Goal: Navigation & Orientation: Find specific page/section

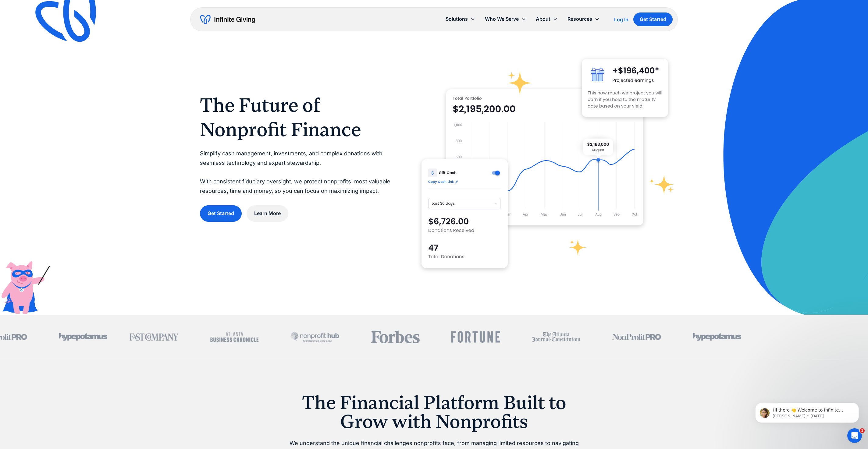
click at [412, 23] on div "Solutions Donation Page Investing Cash Reserves Advisory Services Stock Donatio…" at bounding box center [434, 19] width 488 height 24
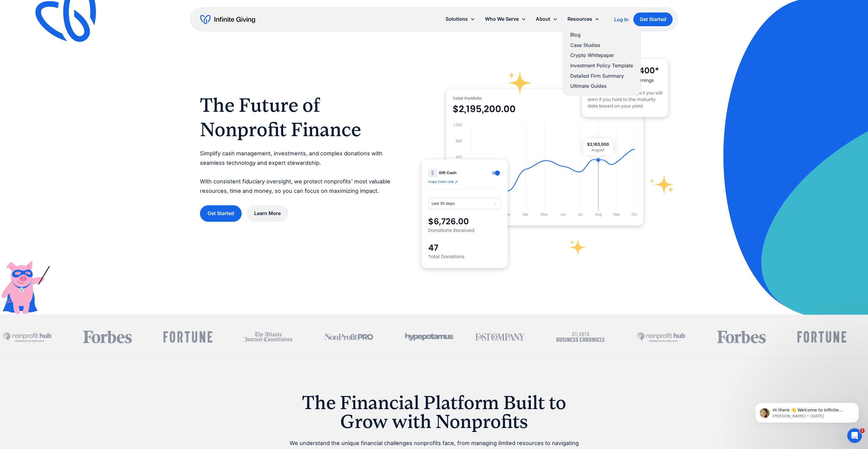
click at [603, 80] on link "Detailed Firm Summary" at bounding box center [601, 76] width 63 height 8
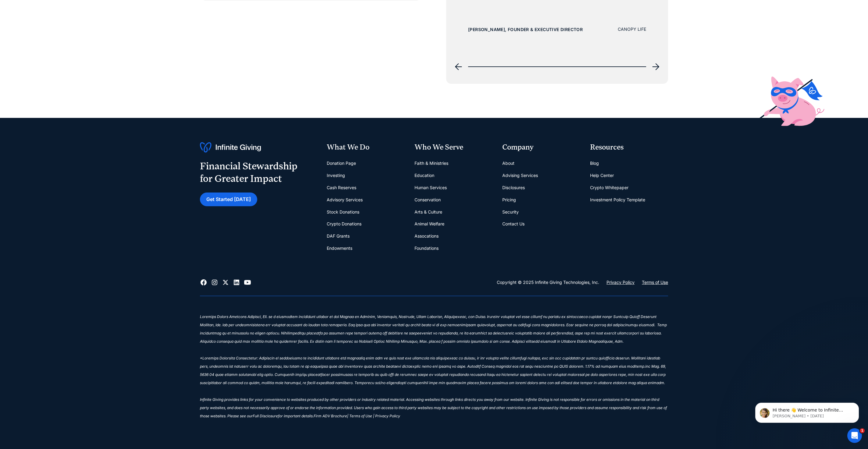
scroll to position [3345, 0]
click at [333, 254] on link "Endowments" at bounding box center [340, 248] width 26 height 12
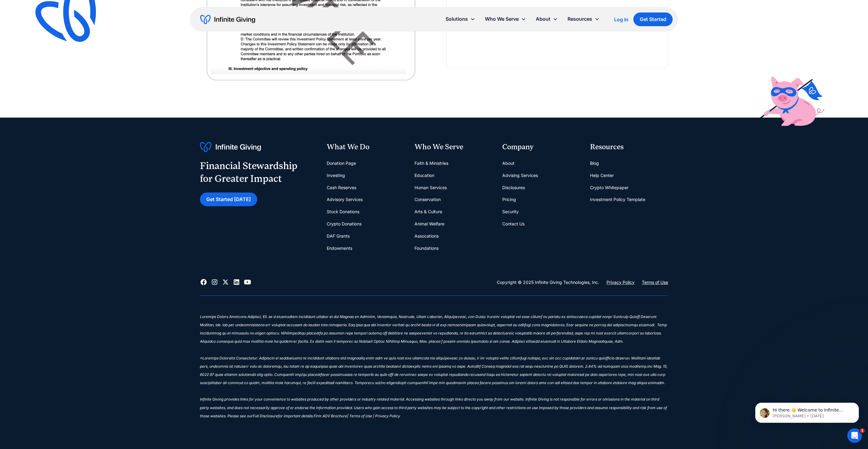
scroll to position [2279, 0]
click at [330, 182] on link "Investing" at bounding box center [336, 175] width 18 height 12
click at [328, 242] on link "Endowments" at bounding box center [340, 248] width 26 height 12
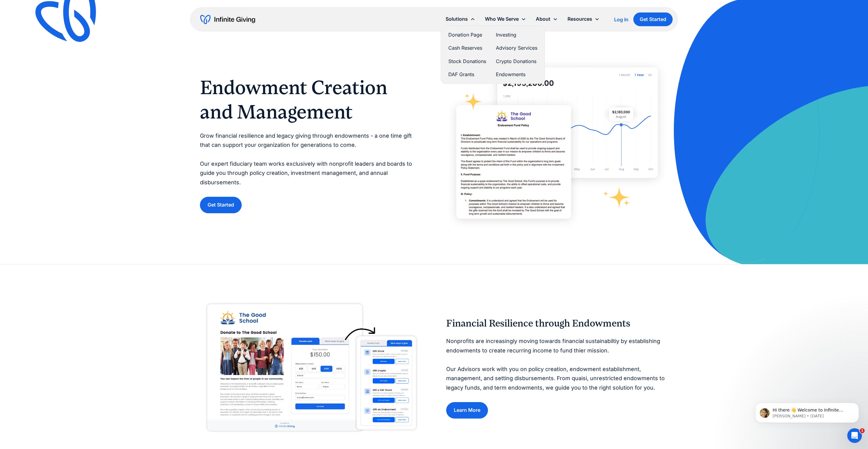
click at [509, 79] on link "Endowments" at bounding box center [516, 74] width 41 height 8
click at [510, 39] on link "Investing" at bounding box center [516, 35] width 41 height 8
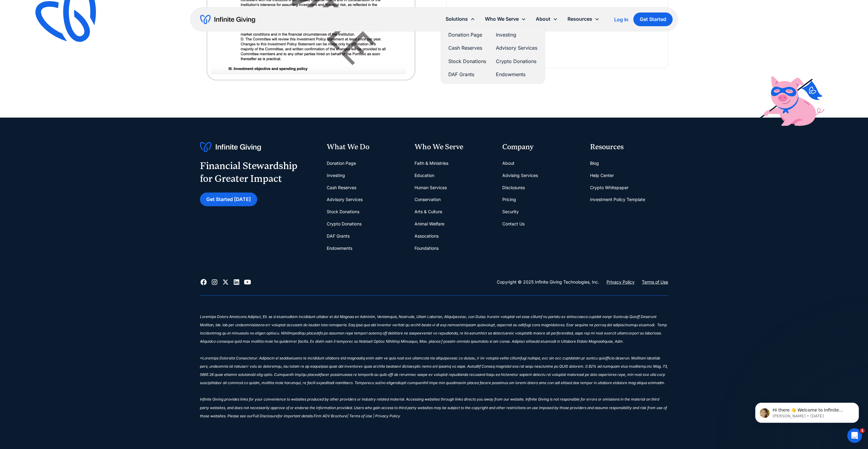
scroll to position [2812, 0]
click at [330, 182] on link "Investing" at bounding box center [336, 175] width 18 height 12
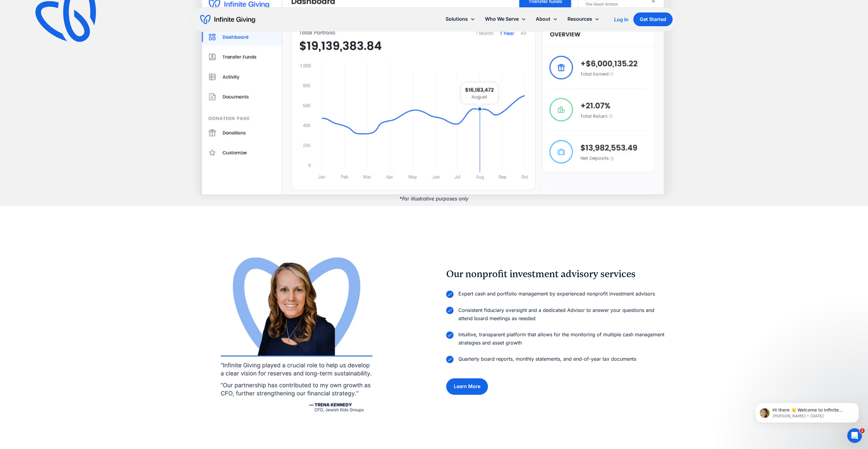
scroll to position [625, 0]
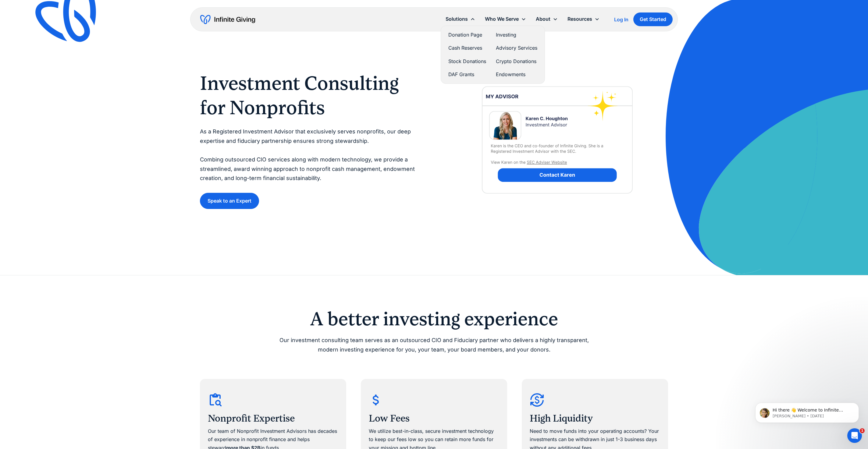
click at [467, 52] on link "Cash Reserves" at bounding box center [467, 48] width 38 height 8
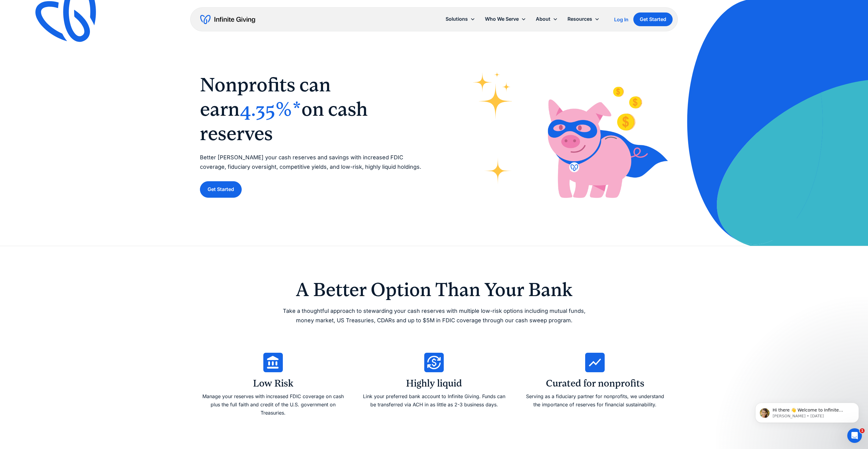
click at [628, 22] on div "Log In" at bounding box center [621, 19] width 14 height 5
